Goal: Transaction & Acquisition: Purchase product/service

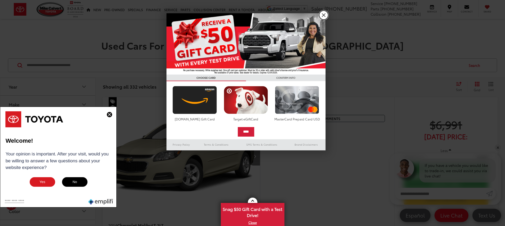
click at [325, 17] on link "X" at bounding box center [323, 15] width 9 height 9
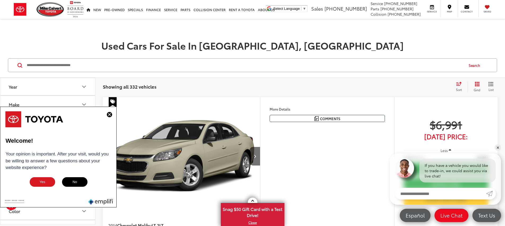
click at [110, 114] on img at bounding box center [109, 114] width 5 height 5
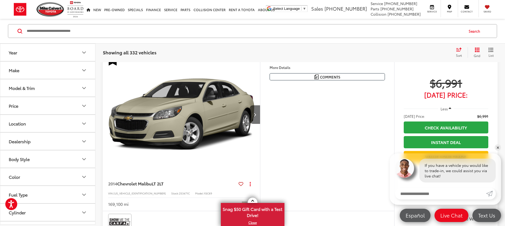
scroll to position [1, 0]
click at [32, 104] on button "Price" at bounding box center [47, 104] width 95 height 17
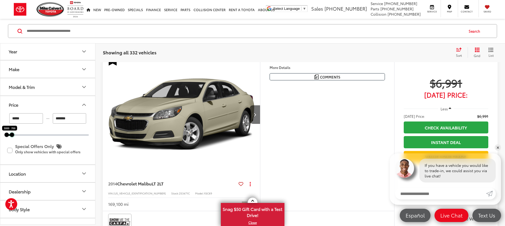
drag, startPoint x: 86, startPoint y: 135, endPoint x: 10, endPoint y: 135, distance: 76.6
click at [10, 135] on div at bounding box center [12, 134] width 4 height 4
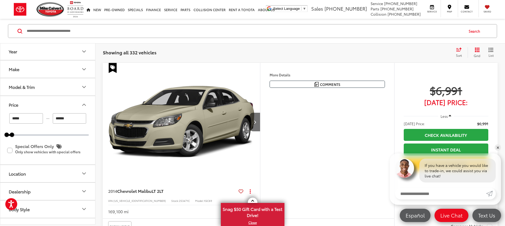
click at [74, 118] on input "******" at bounding box center [70, 118] width 34 height 10
click at [67, 53] on button "Year" at bounding box center [47, 51] width 95 height 17
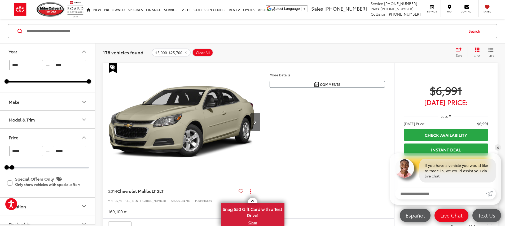
type input "******"
type input "****"
click at [20, 64] on input "****" at bounding box center [26, 65] width 34 height 10
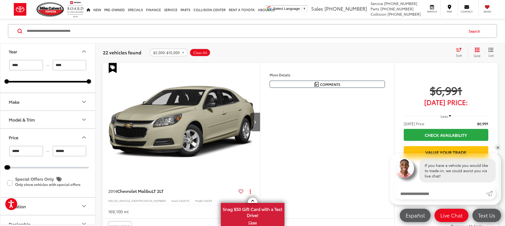
click at [20, 64] on input "****" at bounding box center [26, 65] width 34 height 10
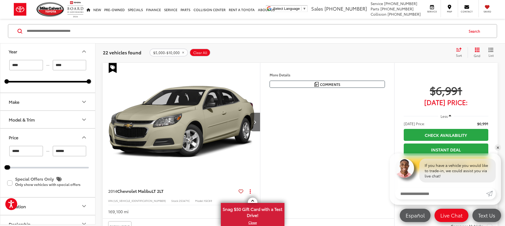
type input "****"
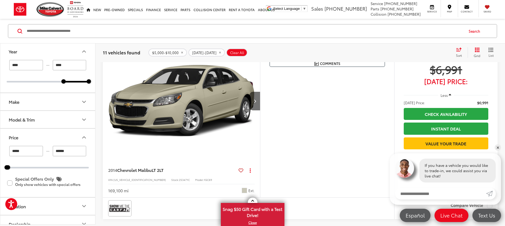
scroll to position [62, 0]
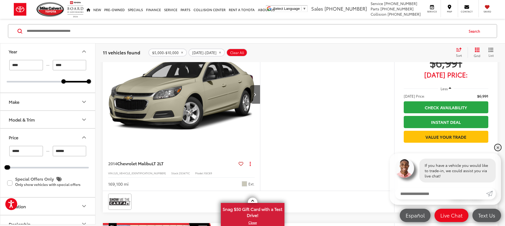
click at [499, 148] on link "✕" at bounding box center [497, 147] width 6 height 6
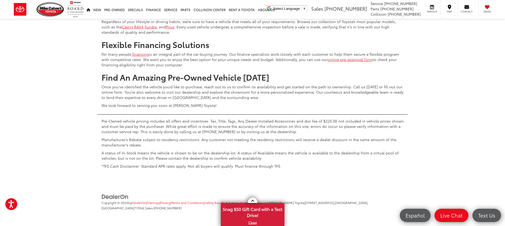
scroll to position [2538, 0]
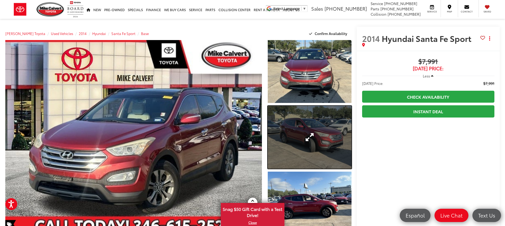
click at [295, 133] on link "Expand Photo 2" at bounding box center [310, 137] width 84 height 63
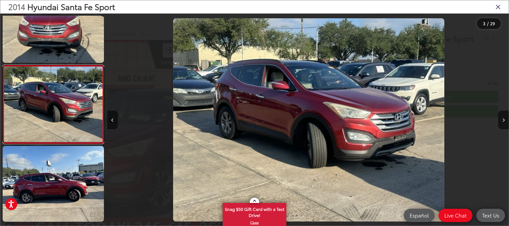
scroll to position [0, 803]
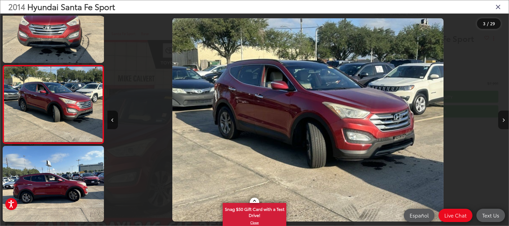
click at [502, 120] on icon "Next image" at bounding box center [503, 120] width 2 height 4
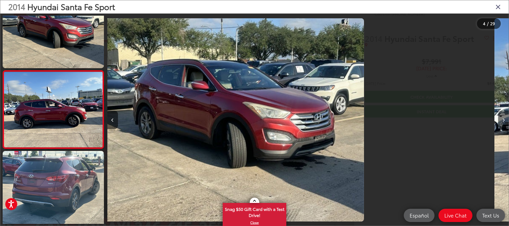
scroll to position [185, 0]
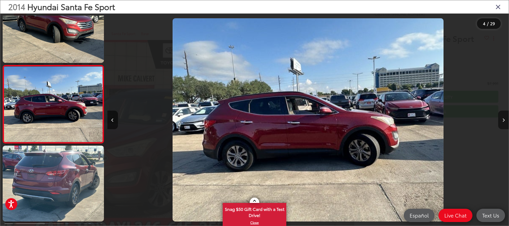
click at [502, 120] on icon "Next image" at bounding box center [503, 120] width 2 height 4
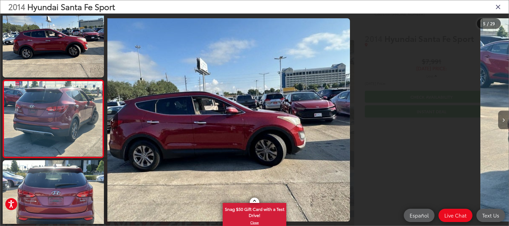
scroll to position [263, 0]
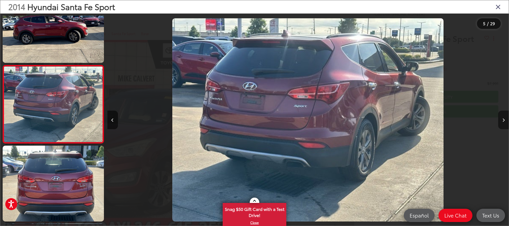
drag, startPoint x: 502, startPoint y: 120, endPoint x: 502, endPoint y: 123, distance: 2.7
click at [502, 122] on button "Next image" at bounding box center [503, 119] width 11 height 19
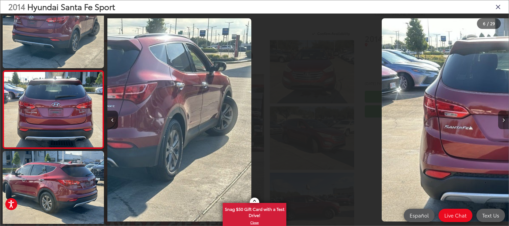
scroll to position [341, 0]
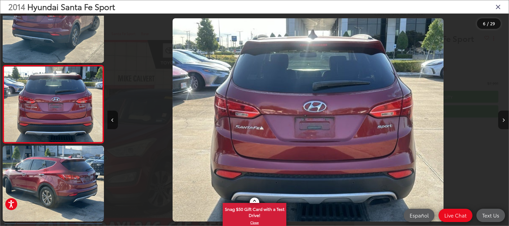
click at [502, 123] on button "Next image" at bounding box center [503, 119] width 11 height 19
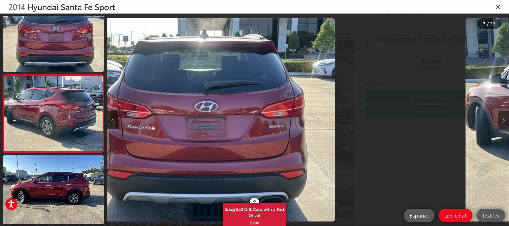
scroll to position [419, 0]
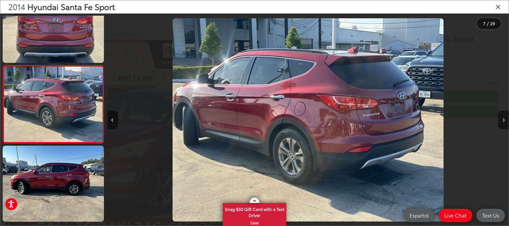
click at [502, 123] on button "Next image" at bounding box center [503, 119] width 11 height 19
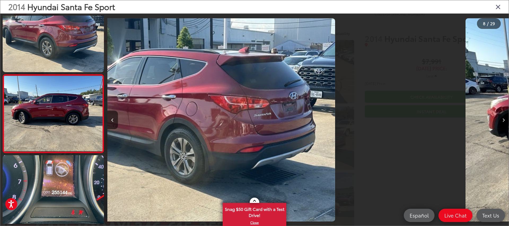
scroll to position [0, 0]
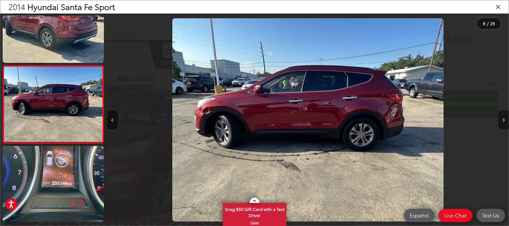
click at [502, 123] on button "Next image" at bounding box center [503, 119] width 11 height 19
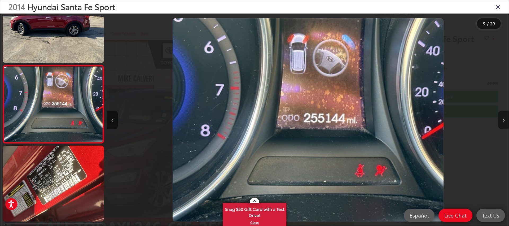
click at [502, 123] on button "Next image" at bounding box center [503, 119] width 11 height 19
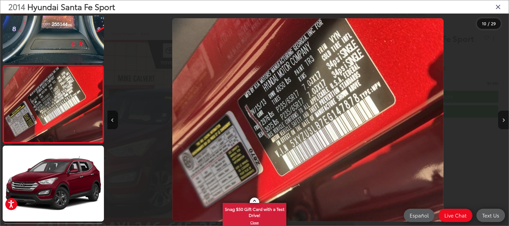
click at [502, 123] on button "Next image" at bounding box center [503, 119] width 11 height 19
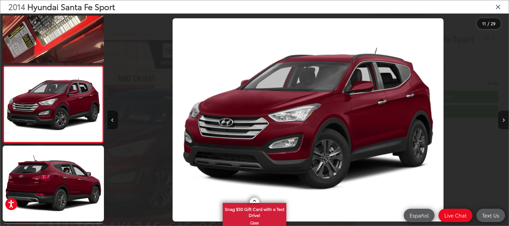
click at [502, 123] on button "Next image" at bounding box center [503, 119] width 11 height 19
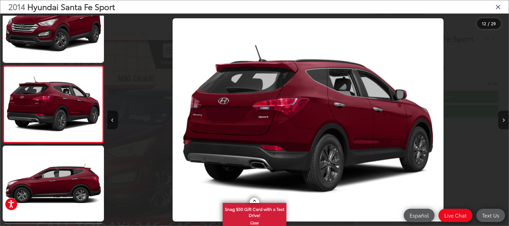
click at [502, 123] on button "Next image" at bounding box center [503, 119] width 11 height 19
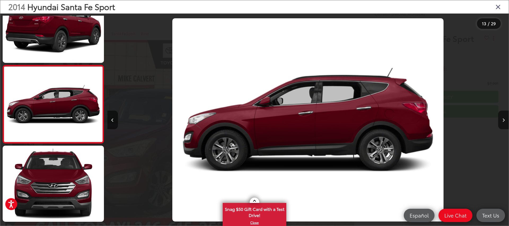
click at [496, 5] on icon "Close gallery" at bounding box center [497, 6] width 5 height 7
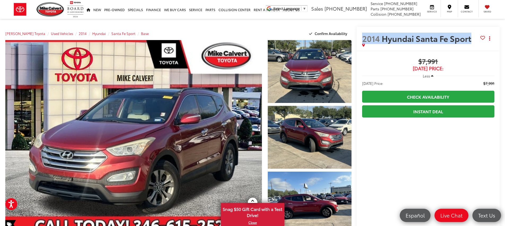
drag, startPoint x: 362, startPoint y: 38, endPoint x: 470, endPoint y: 40, distance: 107.6
click at [470, 40] on span "2014 Hyundai Santa Fe Sport" at bounding box center [417, 38] width 111 height 9
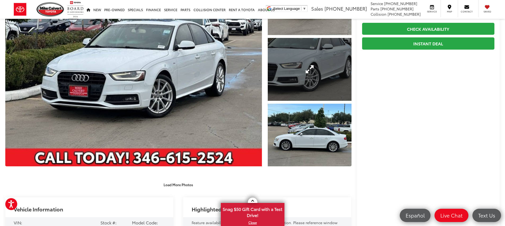
scroll to position [56, 0]
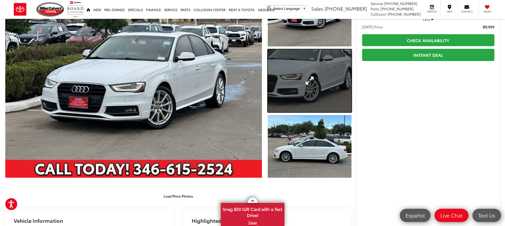
click at [304, 82] on link "Expand Photo 2" at bounding box center [310, 80] width 84 height 63
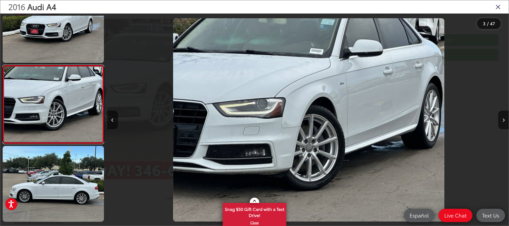
scroll to position [0, 803]
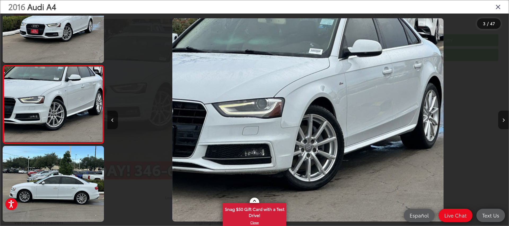
click at [503, 118] on icon "Next image" at bounding box center [503, 120] width 2 height 4
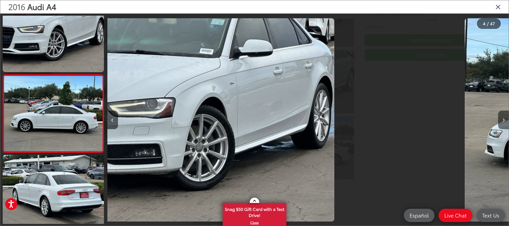
scroll to position [185, 0]
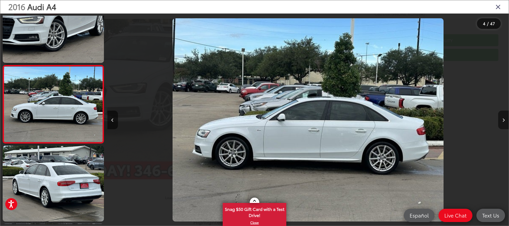
click at [503, 118] on icon "Next image" at bounding box center [503, 120] width 2 height 4
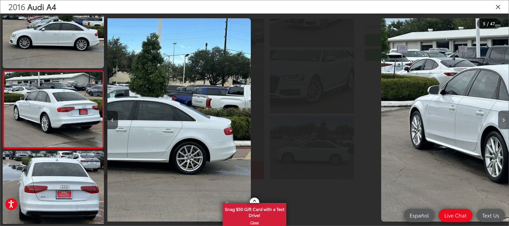
scroll to position [263, 0]
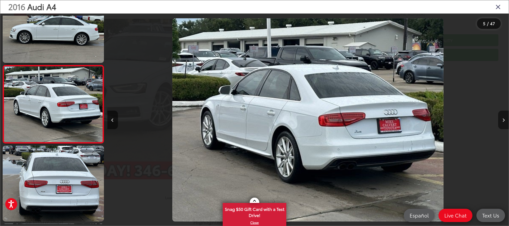
click at [503, 118] on icon "Next image" at bounding box center [503, 120] width 2 height 4
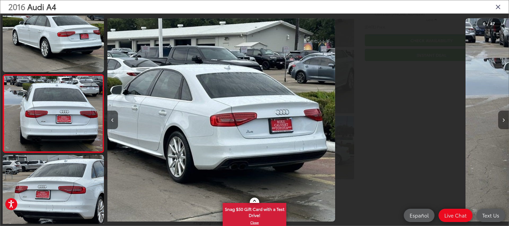
scroll to position [341, 0]
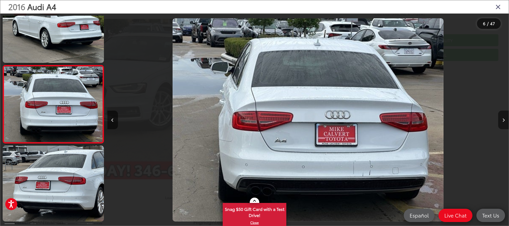
click at [503, 118] on icon "Next image" at bounding box center [503, 120] width 2 height 4
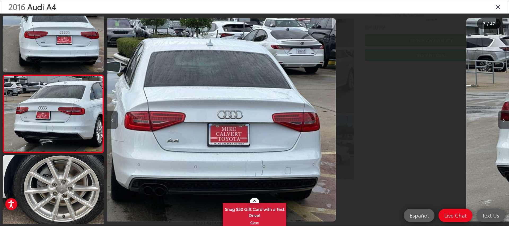
scroll to position [419, 0]
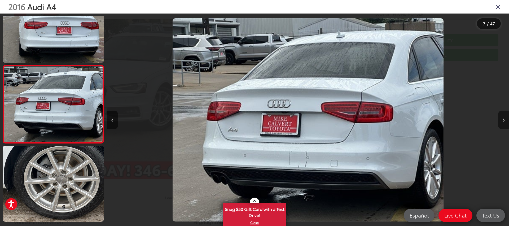
click at [503, 118] on icon "Next image" at bounding box center [503, 120] width 2 height 4
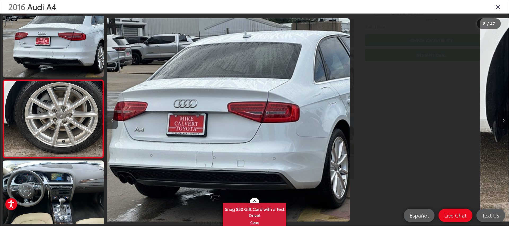
scroll to position [496, 0]
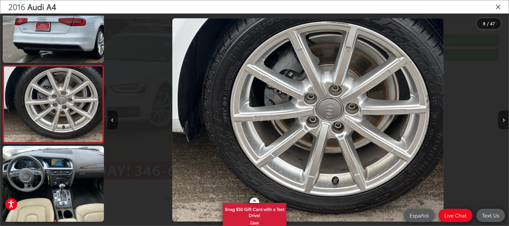
click at [503, 118] on icon "Next image" at bounding box center [503, 120] width 2 height 4
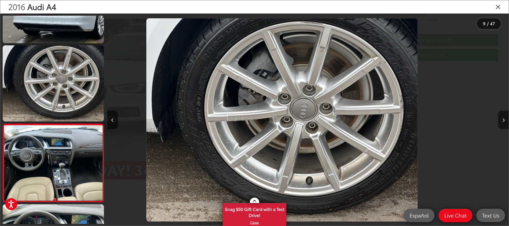
scroll to position [0, 0]
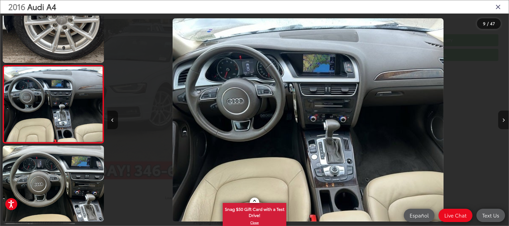
click at [503, 118] on icon "Next image" at bounding box center [503, 120] width 2 height 4
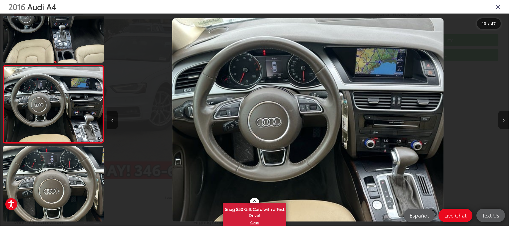
click at [503, 118] on icon "Next image" at bounding box center [503, 120] width 2 height 4
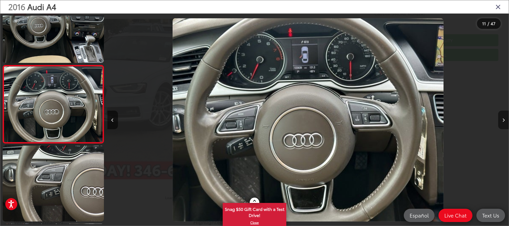
click at [503, 118] on icon "Next image" at bounding box center [503, 120] width 2 height 4
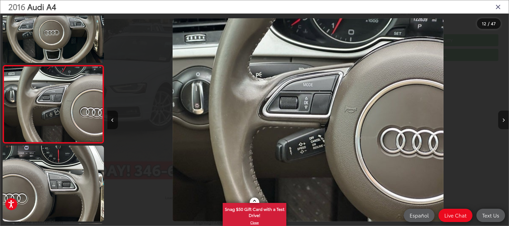
click at [503, 118] on icon "Next image" at bounding box center [503, 120] width 2 height 4
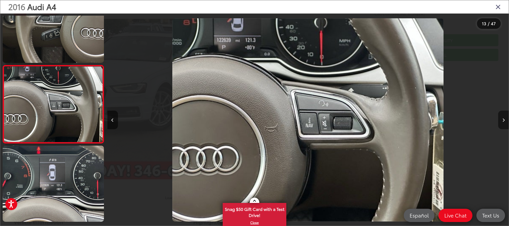
click at [503, 118] on icon "Next image" at bounding box center [503, 120] width 2 height 4
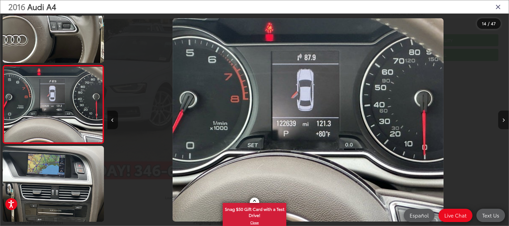
click at [503, 118] on icon "Next image" at bounding box center [503, 120] width 2 height 4
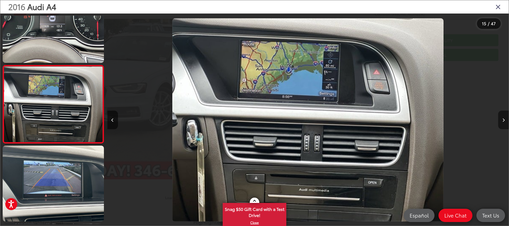
click at [503, 118] on icon "Next image" at bounding box center [503, 120] width 2 height 4
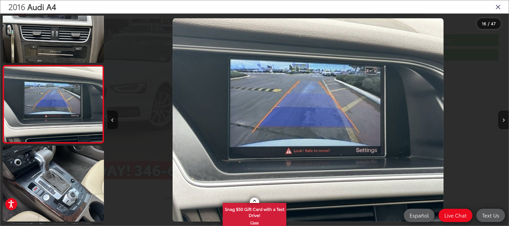
click at [503, 118] on icon "Next image" at bounding box center [503, 120] width 2 height 4
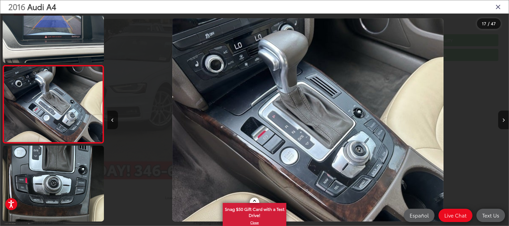
click at [498, 6] on icon "Close gallery" at bounding box center [497, 6] width 5 height 7
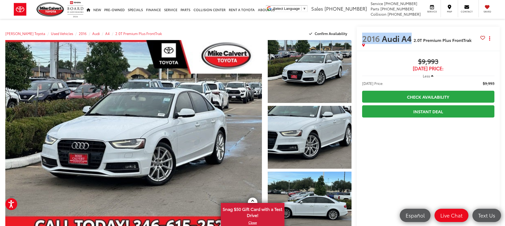
drag, startPoint x: 363, startPoint y: 37, endPoint x: 410, endPoint y: 37, distance: 46.6
click at [410, 37] on span "2016 Audi A4" at bounding box center [387, 38] width 51 height 9
drag, startPoint x: 471, startPoint y: 41, endPoint x: 358, endPoint y: 39, distance: 113.4
click at [358, 39] on div "2016 Audi A4 2.0T Premium Plus FrontTrak Copy Link Share Print" at bounding box center [428, 39] width 143 height 24
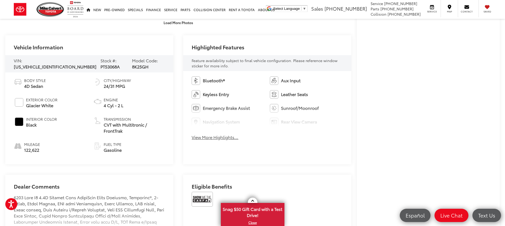
scroll to position [230, 0]
click at [225, 137] on button "View More Highlights..." at bounding box center [215, 136] width 47 height 6
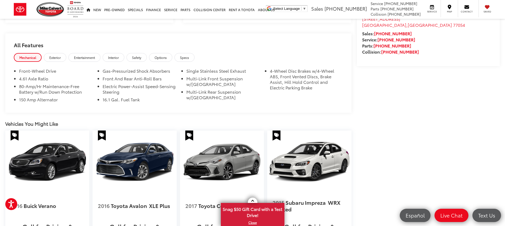
scroll to position [501, 0]
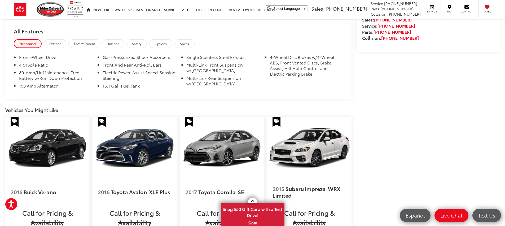
click at [291, 64] on li "4-Wheel Disc Brakes w/4-Wheel ABS, Front Vented Discs, Brake Assist, Hill Hold …" at bounding box center [306, 66] width 73 height 24
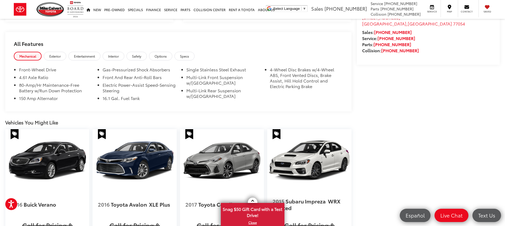
scroll to position [477, 0]
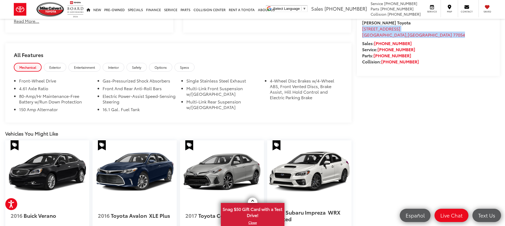
drag, startPoint x: 402, startPoint y: 55, endPoint x: 360, endPoint y: 46, distance: 42.8
click at [360, 46] on div "Visit our Store [PERSON_NAME] Toyota [STREET_ADDRESS] [GEOGRAPHIC_DATA] Sales: …" at bounding box center [428, 39] width 143 height 74
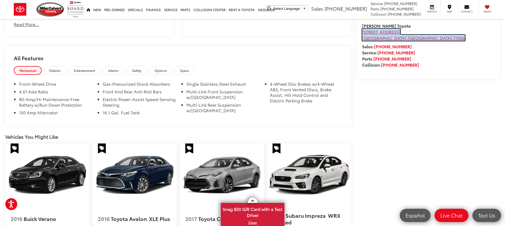
scroll to position [470, 0]
